Goal: Check status: Check status

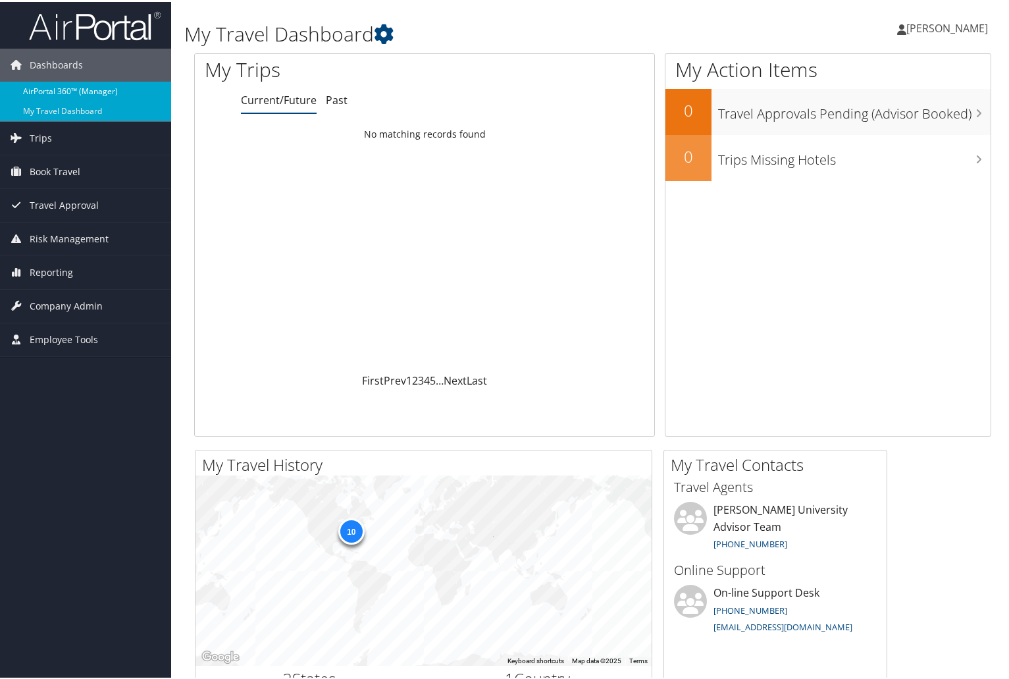
click at [77, 85] on link "AirPortal 360™ (Manager)" at bounding box center [85, 90] width 171 height 20
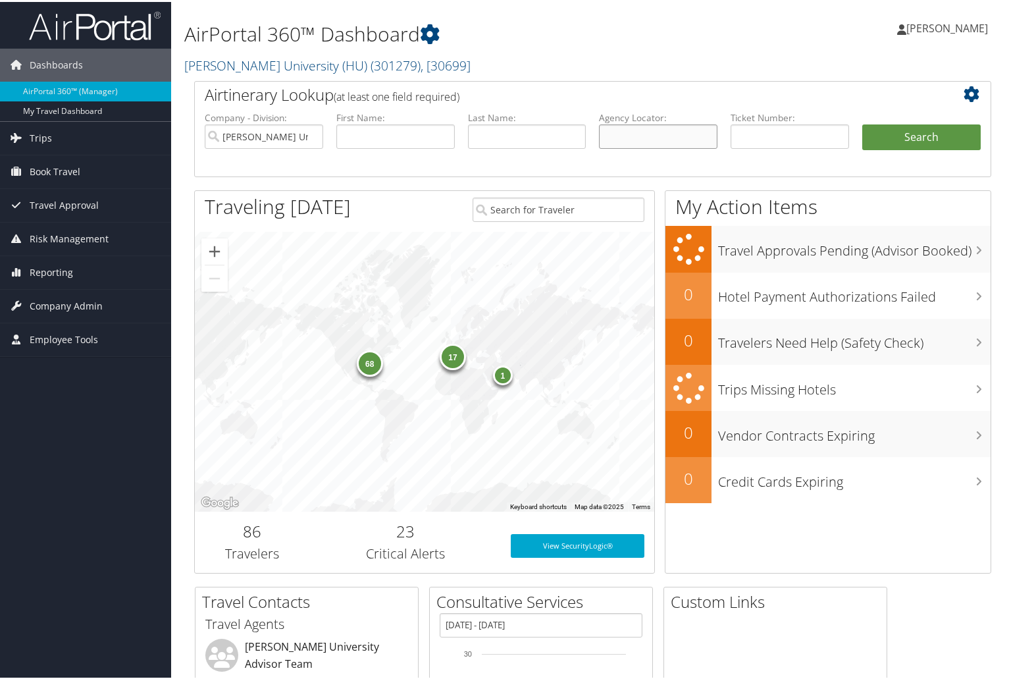
click at [617, 129] on input "text" at bounding box center [658, 134] width 118 height 24
paste input "C5VTPK"
type input "C5VTPK"
click at [911, 127] on button "Search" at bounding box center [921, 135] width 118 height 26
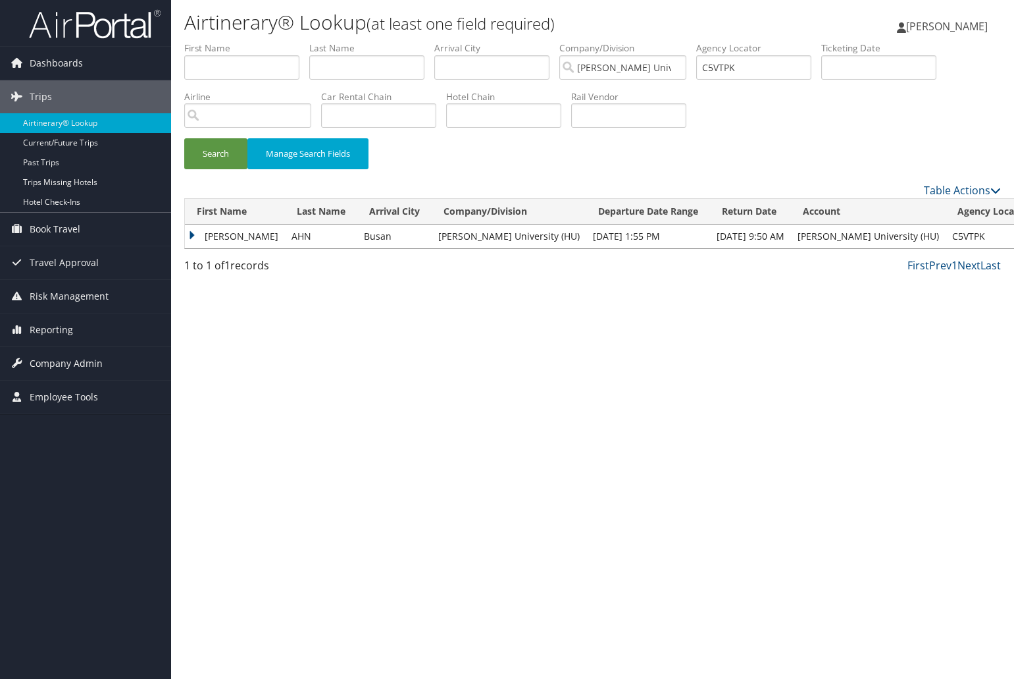
click at [195, 231] on td "ALEXANDER JOSIAH" at bounding box center [235, 236] width 100 height 24
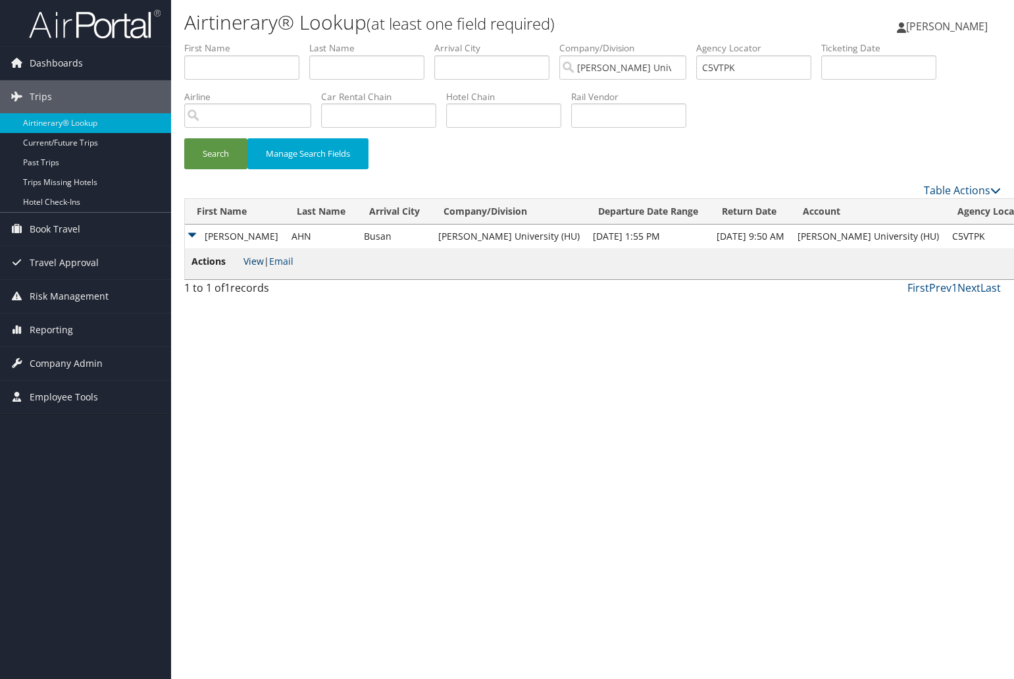
click at [255, 264] on link "View" at bounding box center [253, 261] width 20 height 13
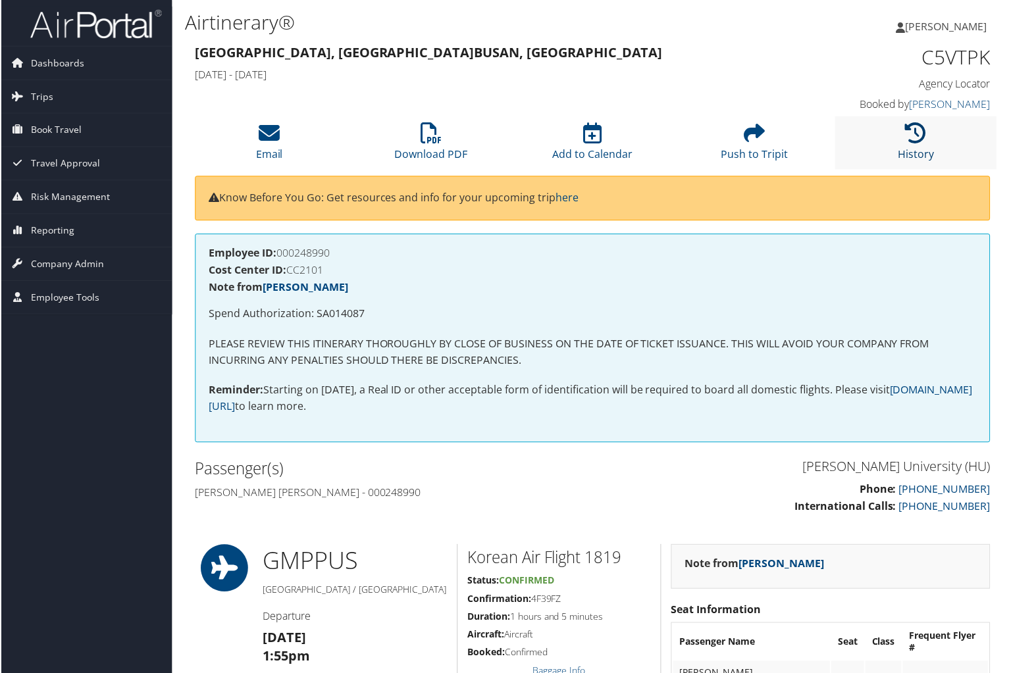
click at [913, 143] on icon at bounding box center [916, 133] width 21 height 21
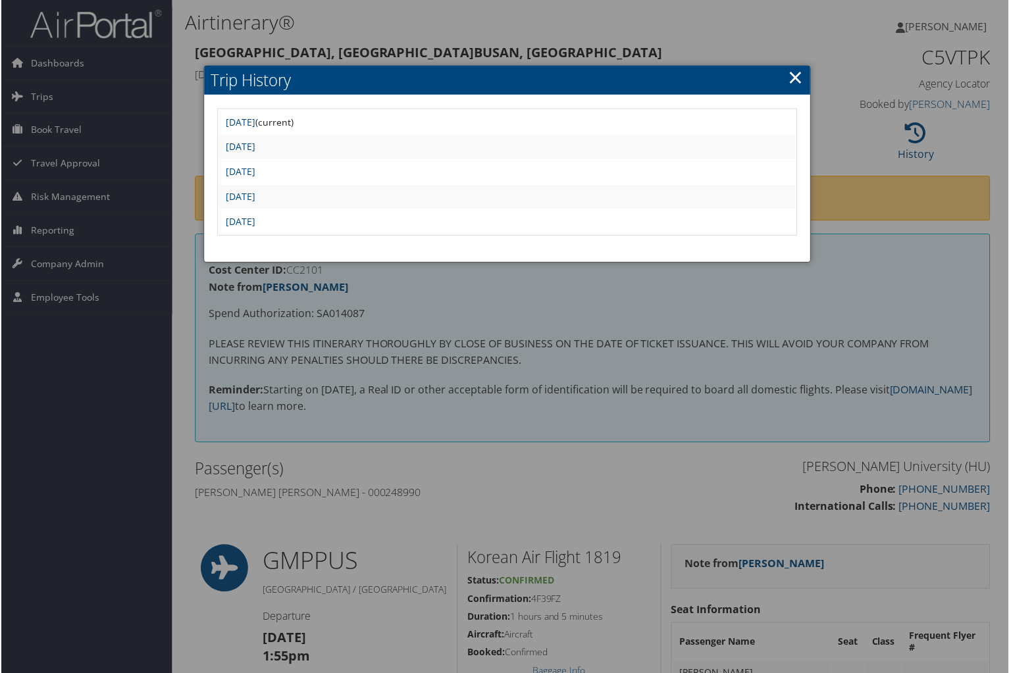
click at [850, 234] on div at bounding box center [507, 339] width 1014 height 679
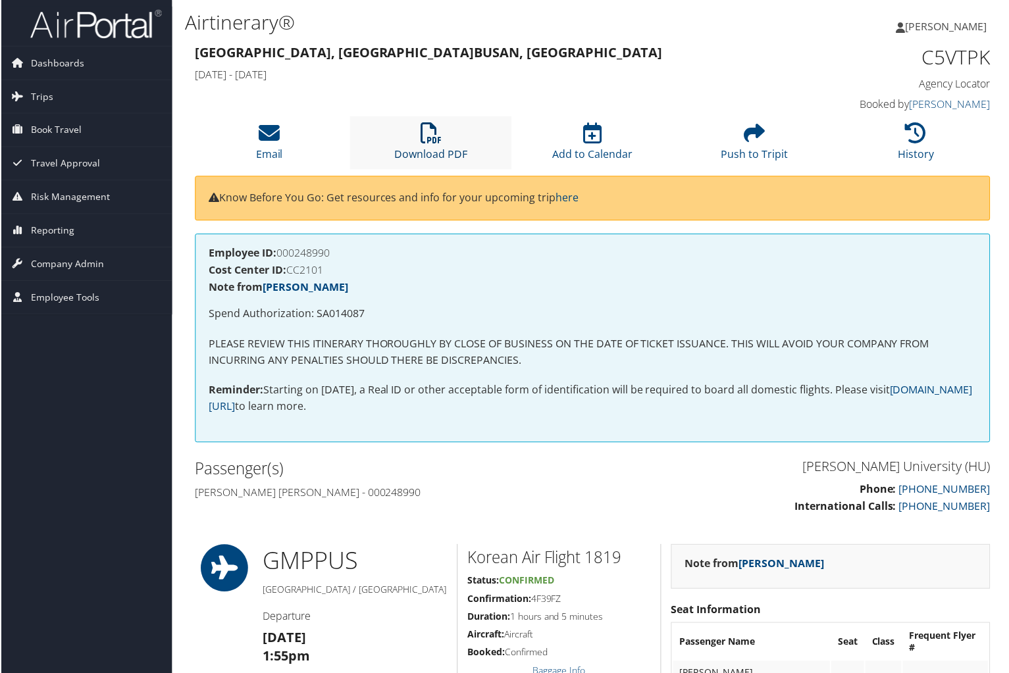
click at [438, 153] on link "Download PDF" at bounding box center [430, 146] width 73 height 32
